Goal: Transaction & Acquisition: Purchase product/service

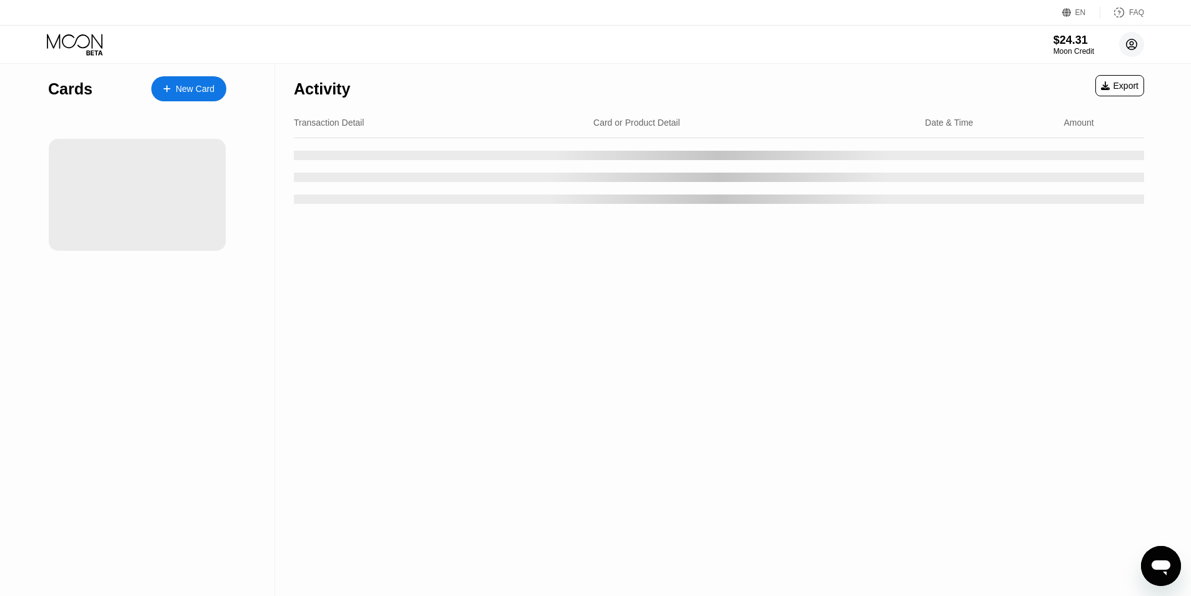
click at [1128, 43] on circle at bounding box center [1132, 44] width 25 height 25
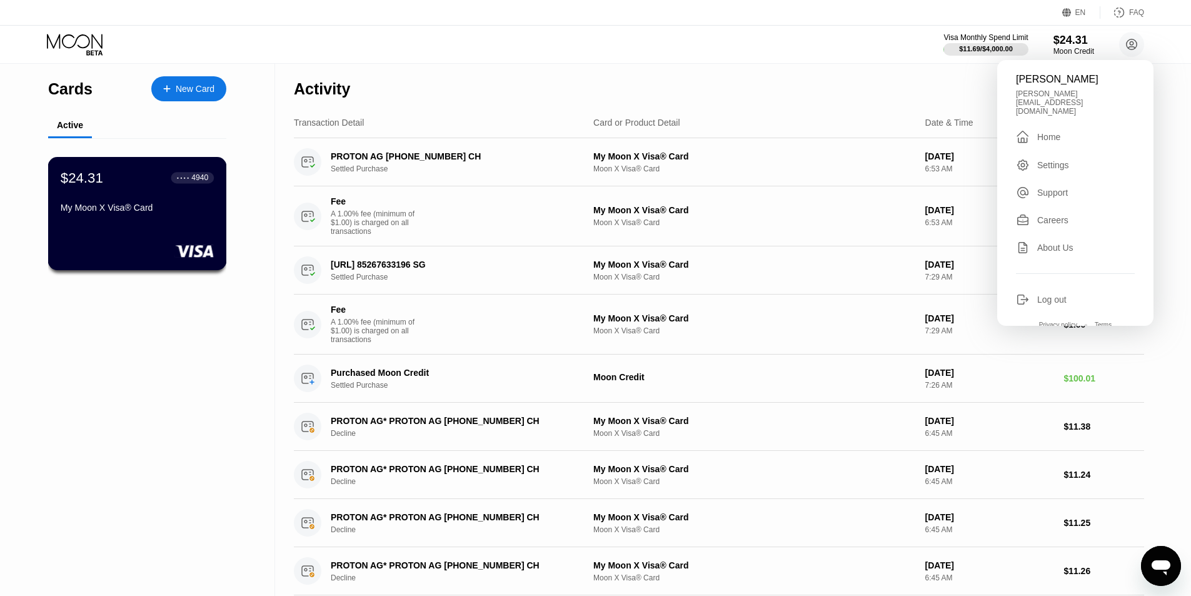
click at [133, 226] on div "$24.31 ● ● ● ● 4940 My Moon X Visa® Card" at bounding box center [137, 213] width 179 height 113
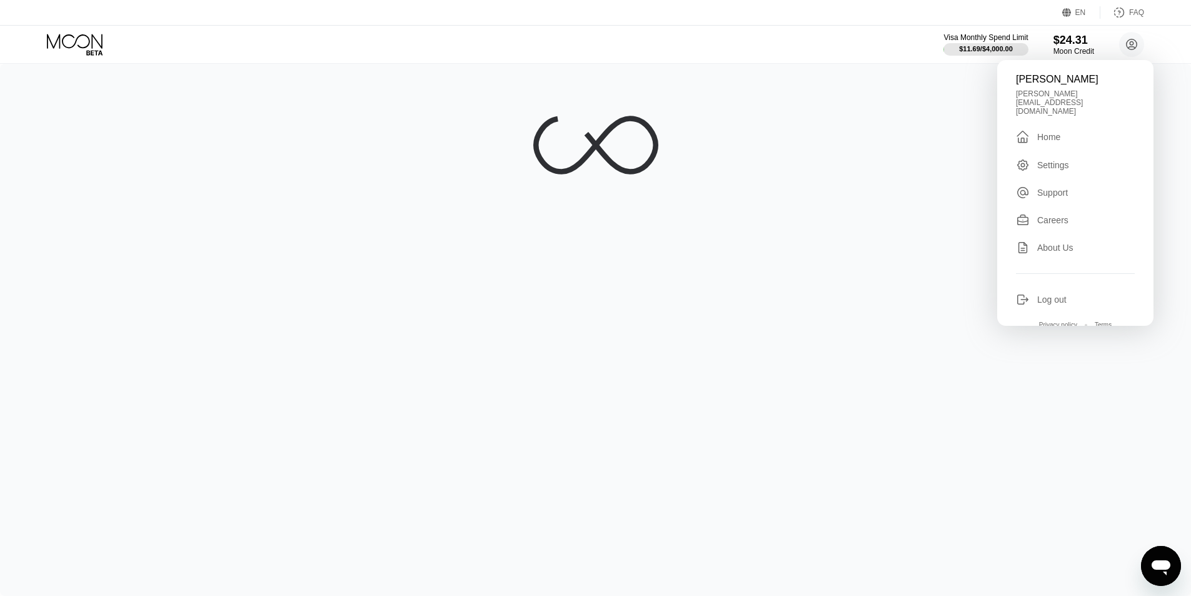
click at [659, 228] on div at bounding box center [595, 330] width 1191 height 532
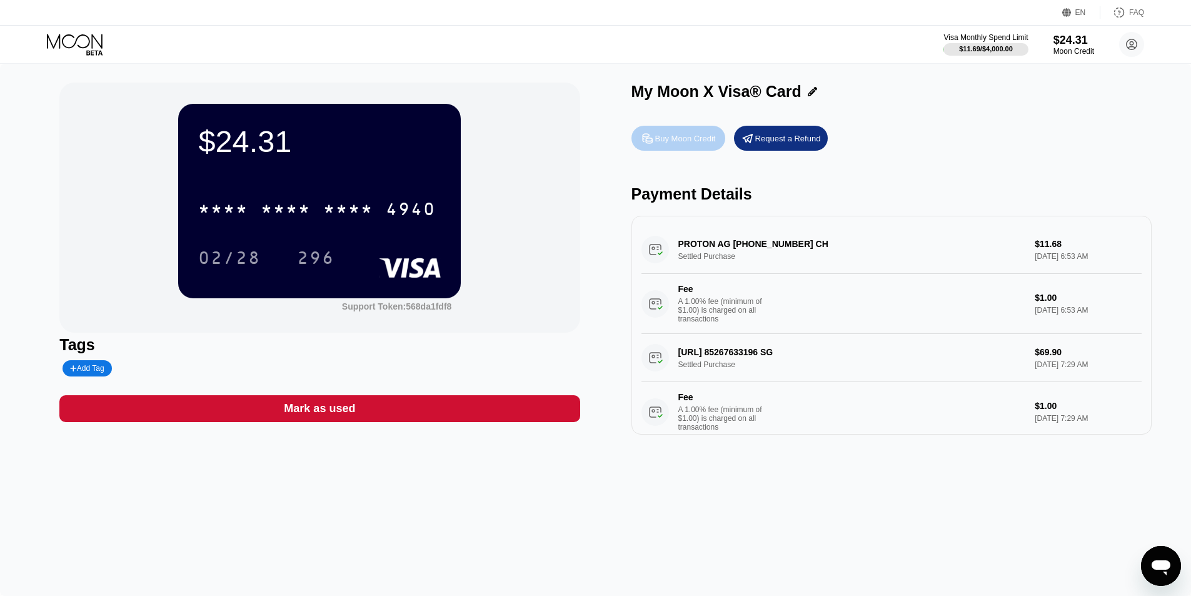
click at [659, 144] on div "Buy Moon Credit" at bounding box center [685, 138] width 61 height 11
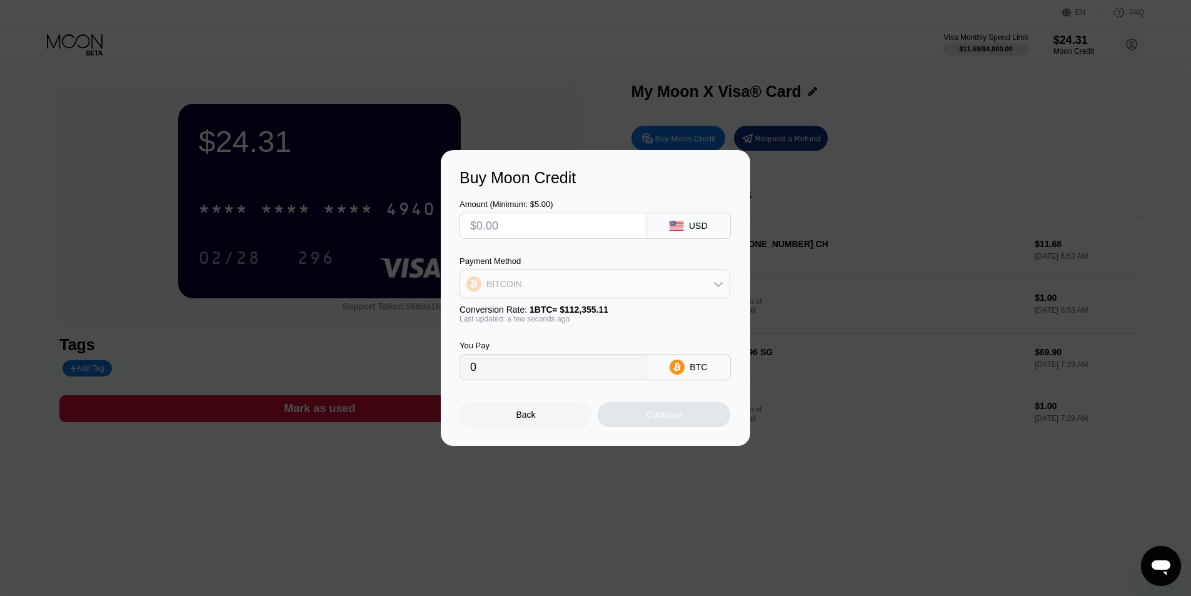
click at [592, 283] on div "BITCOIN" at bounding box center [595, 283] width 270 height 25
click at [542, 350] on span "USDT on TRON" at bounding box center [521, 346] width 63 height 10
click at [707, 377] on div "USDT TRC-20" at bounding box center [698, 367] width 53 height 20
click at [719, 368] on div "USDT TRC-20" at bounding box center [698, 367] width 53 height 20
click at [554, 296] on div "USDT on TRON" at bounding box center [595, 283] width 270 height 25
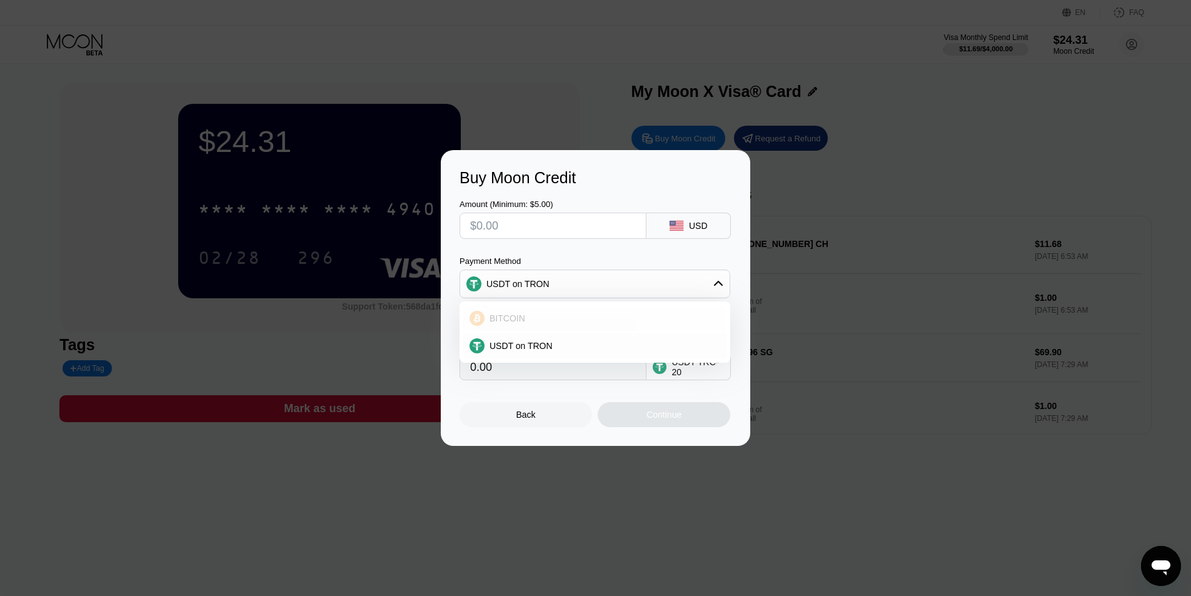
click at [536, 327] on div "BITCOIN" at bounding box center [594, 318] width 263 height 25
click at [546, 226] on input "text" at bounding box center [553, 225] width 166 height 25
click at [610, 285] on div "BITCOIN" at bounding box center [595, 283] width 270 height 25
click at [500, 341] on span "USDT on TRON" at bounding box center [521, 346] width 63 height 10
type input "0.00"
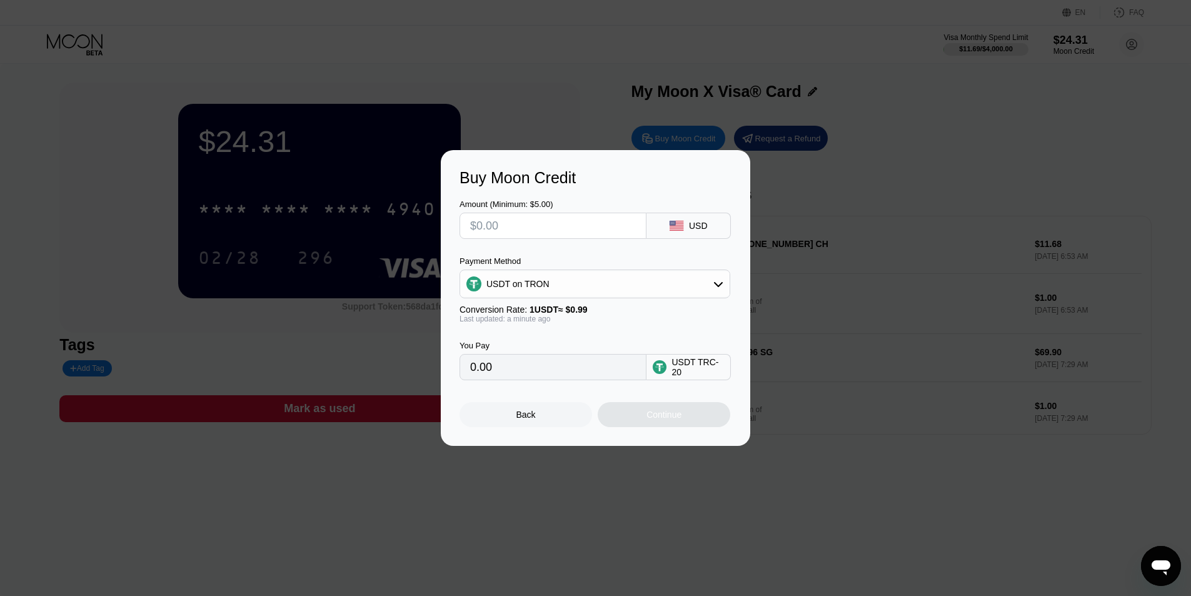
click at [564, 378] on input "0.00" at bounding box center [553, 367] width 166 height 25
click at [510, 222] on input "text" at bounding box center [553, 225] width 166 height 25
type input "$100"
type input "101.01"
drag, startPoint x: 567, startPoint y: 221, endPoint x: 583, endPoint y: 224, distance: 16.5
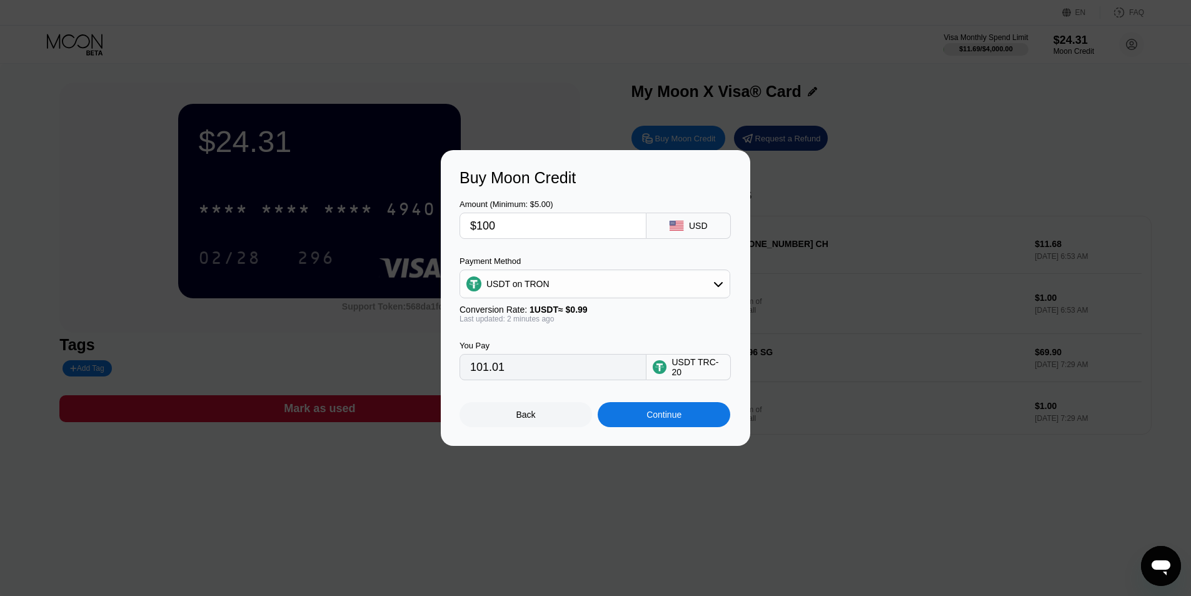
click at [583, 224] on input "$100" at bounding box center [553, 225] width 166 height 25
type input "$100"
click at [672, 420] on div "Continue" at bounding box center [664, 415] width 35 height 10
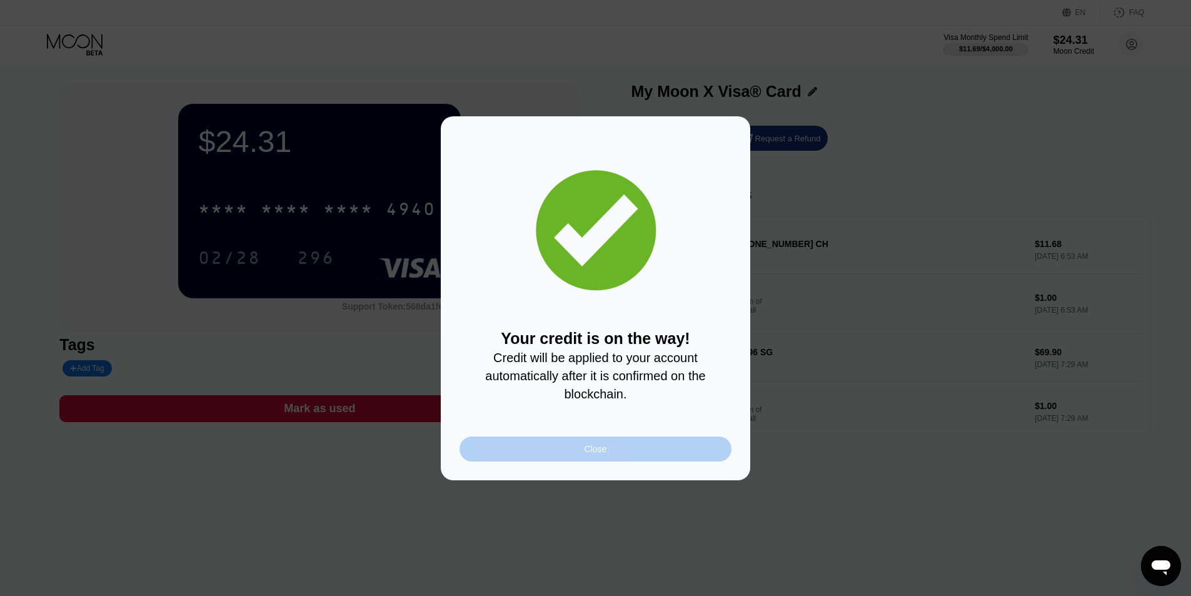
click at [614, 446] on div "Close" at bounding box center [596, 449] width 272 height 25
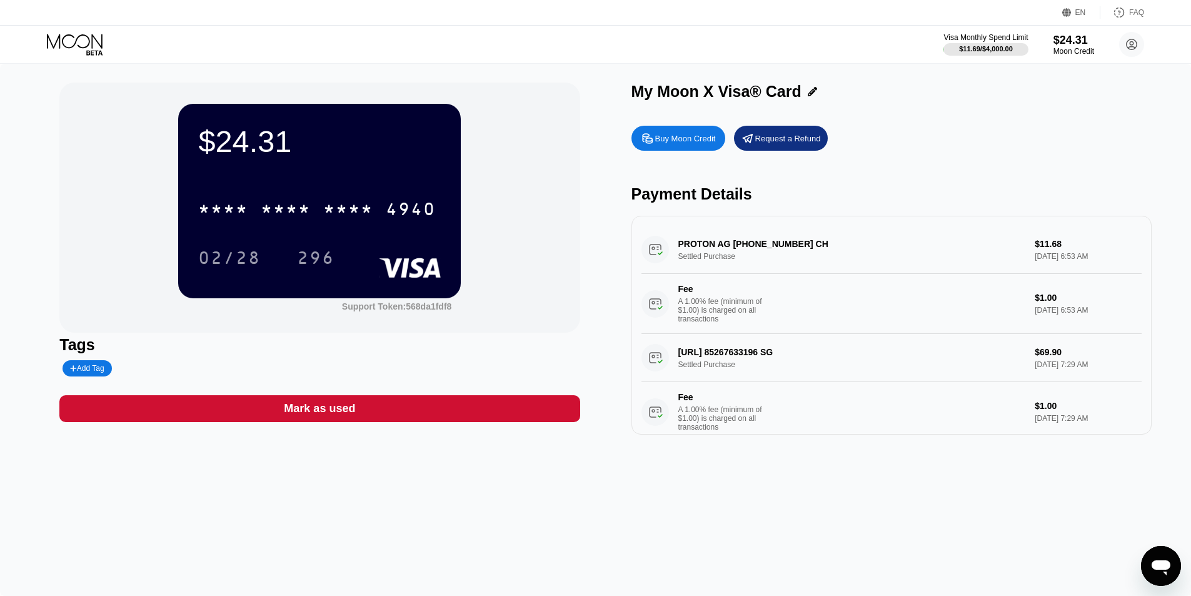
click at [655, 470] on div "$24.31 * * * * * * * * * * * * 4940 02/28 296 Support Token: 568da1fdf8 Tags Ad…" at bounding box center [595, 330] width 1191 height 532
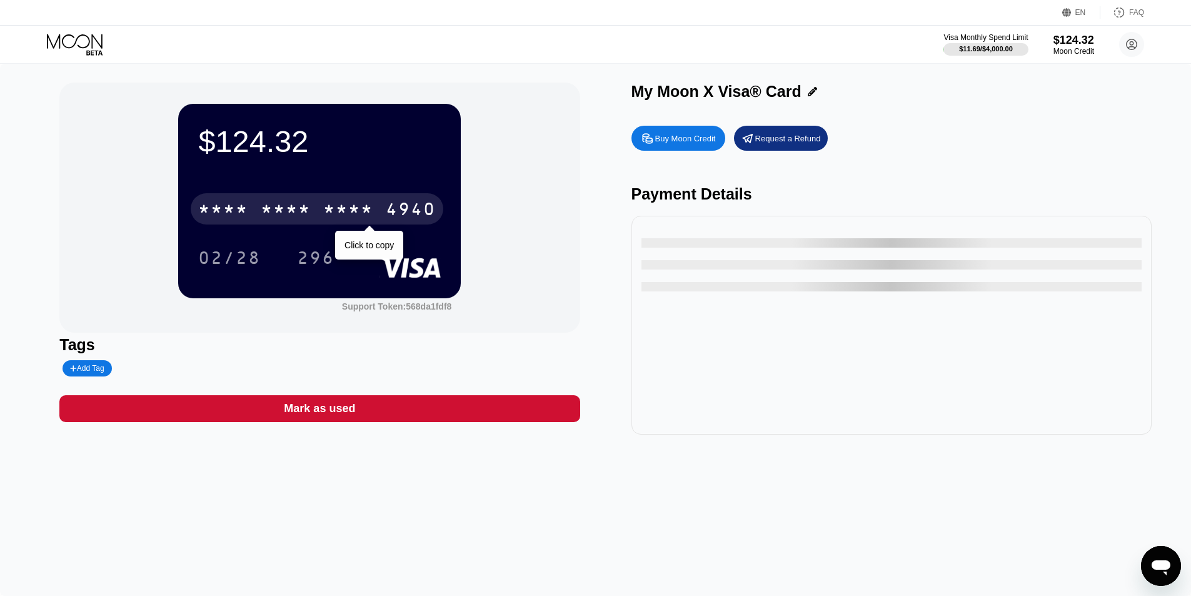
click at [348, 217] on div "* * * *" at bounding box center [348, 211] width 50 height 20
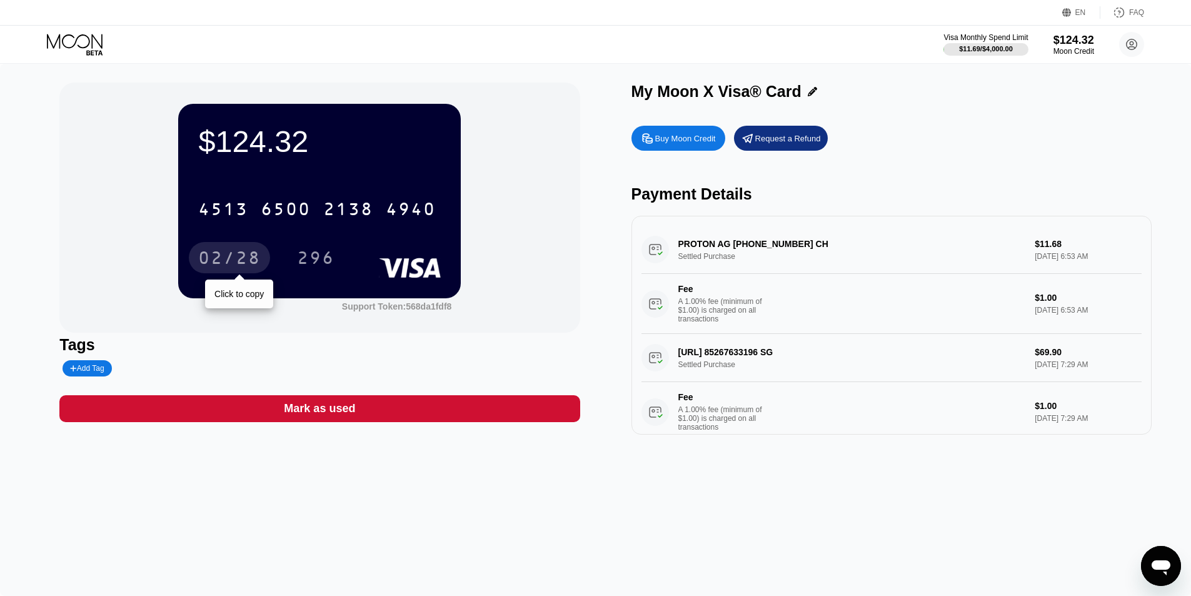
click at [251, 255] on div "02/28" at bounding box center [229, 260] width 63 height 20
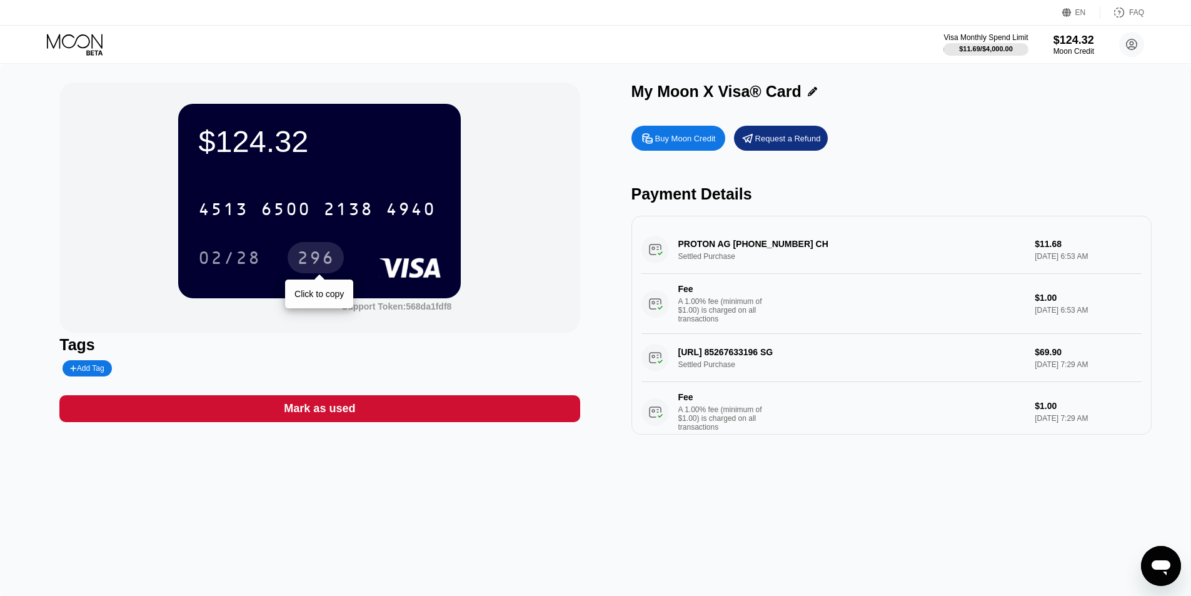
click at [316, 256] on div "296" at bounding box center [316, 260] width 38 height 20
